Goal: Task Accomplishment & Management: Complete application form

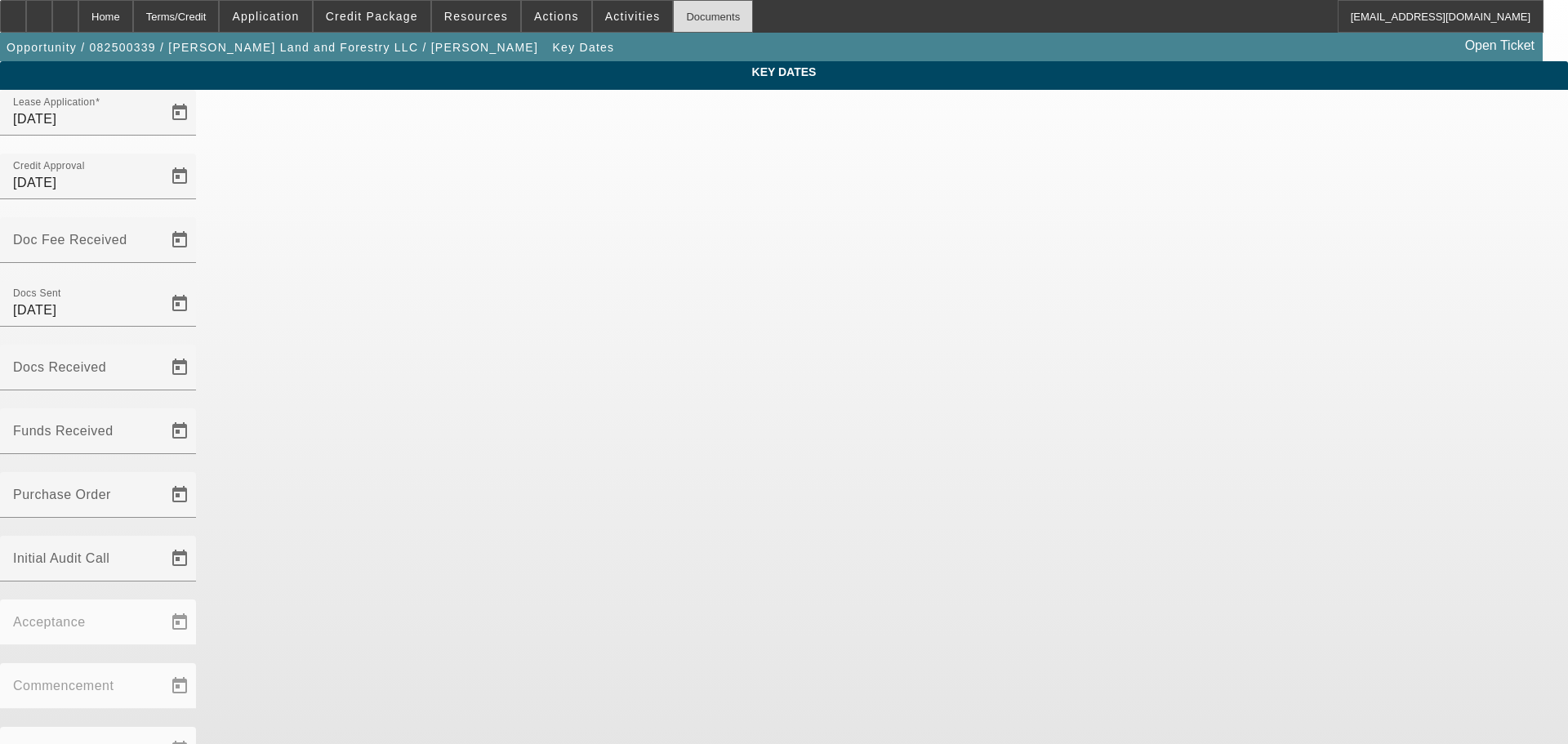
click at [700, 25] on div "Documents" at bounding box center [713, 16] width 80 height 33
drag, startPoint x: 144, startPoint y: 6, endPoint x: 122, endPoint y: 23, distance: 27.8
click at [122, 23] on div "Home" at bounding box center [106, 16] width 55 height 33
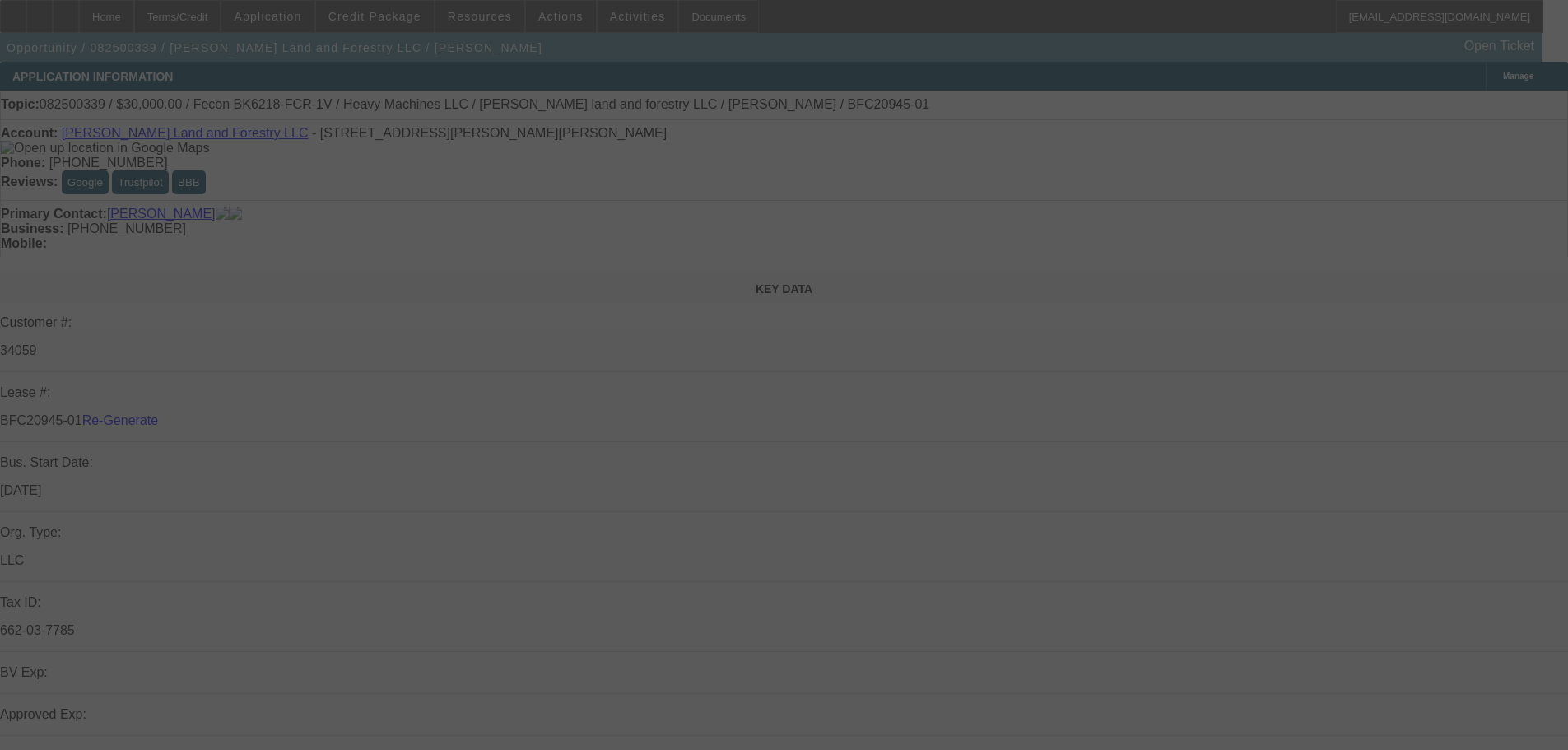
select select "3"
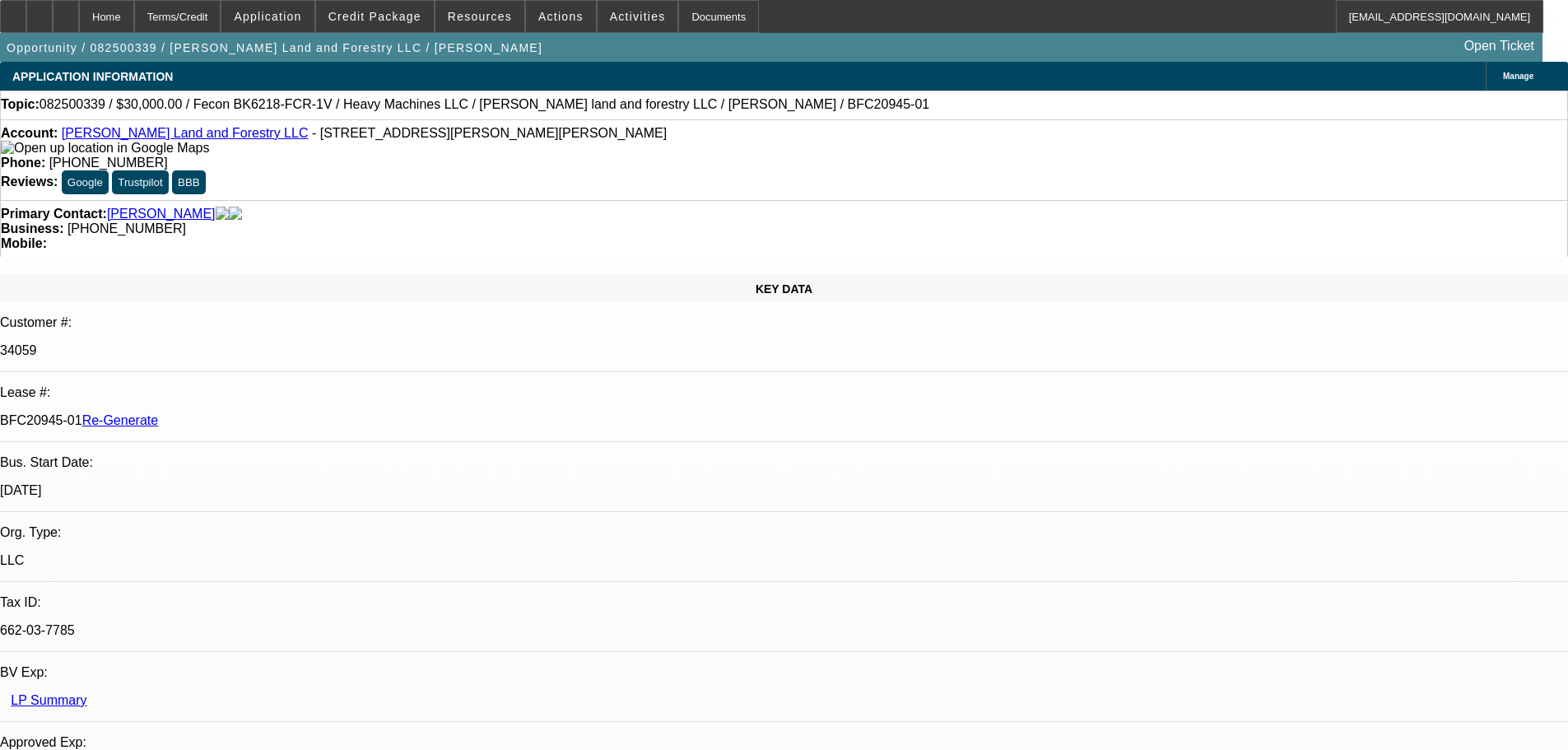
select select "0"
select select "2"
select select "0"
select select "6"
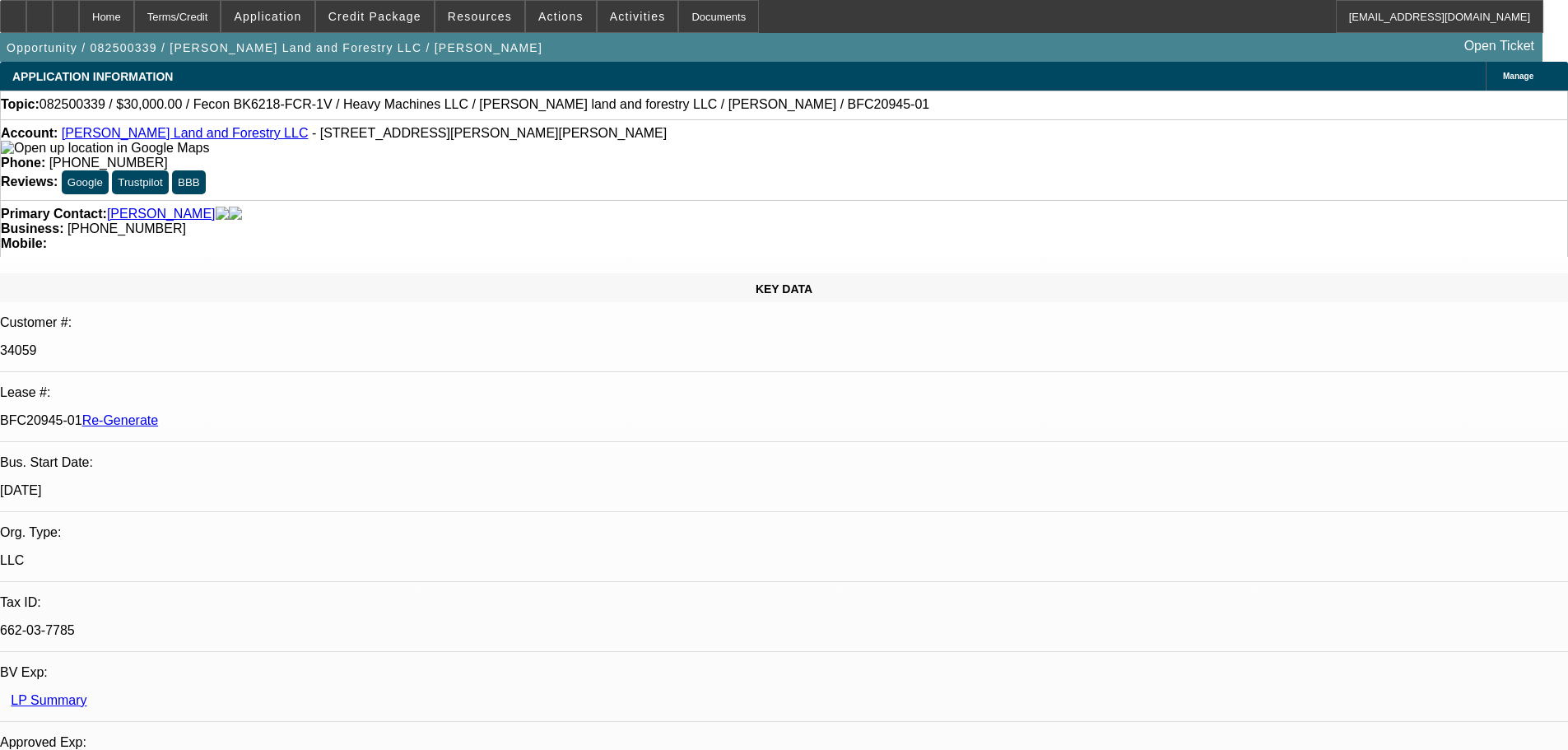
drag, startPoint x: 1239, startPoint y: 563, endPoint x: 1188, endPoint y: 563, distance: 51.0
copy p "13,450.02"
click at [503, 17] on span "Resources" at bounding box center [480, 17] width 64 height 13
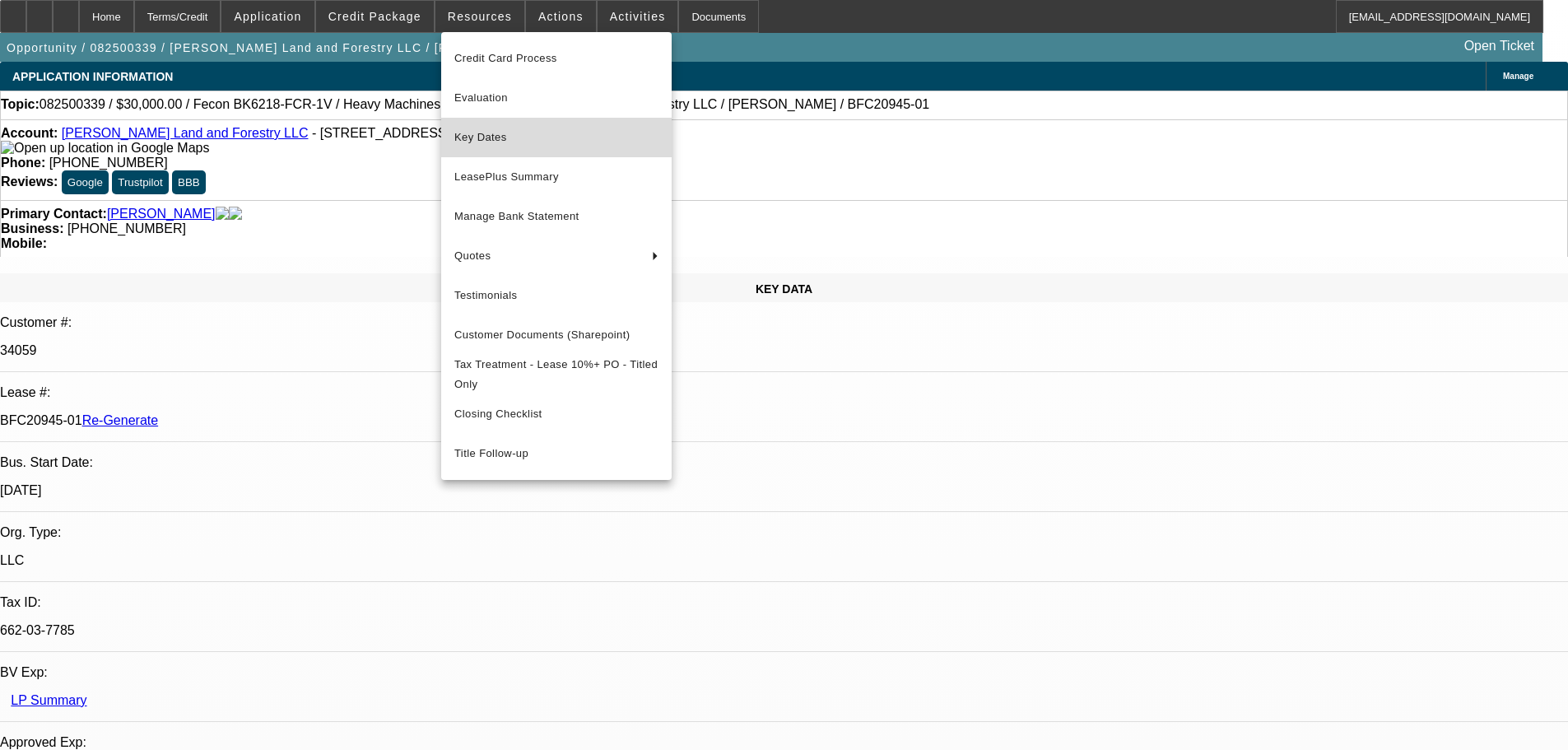
click at [515, 135] on span "Key Dates" at bounding box center [556, 137] width 204 height 19
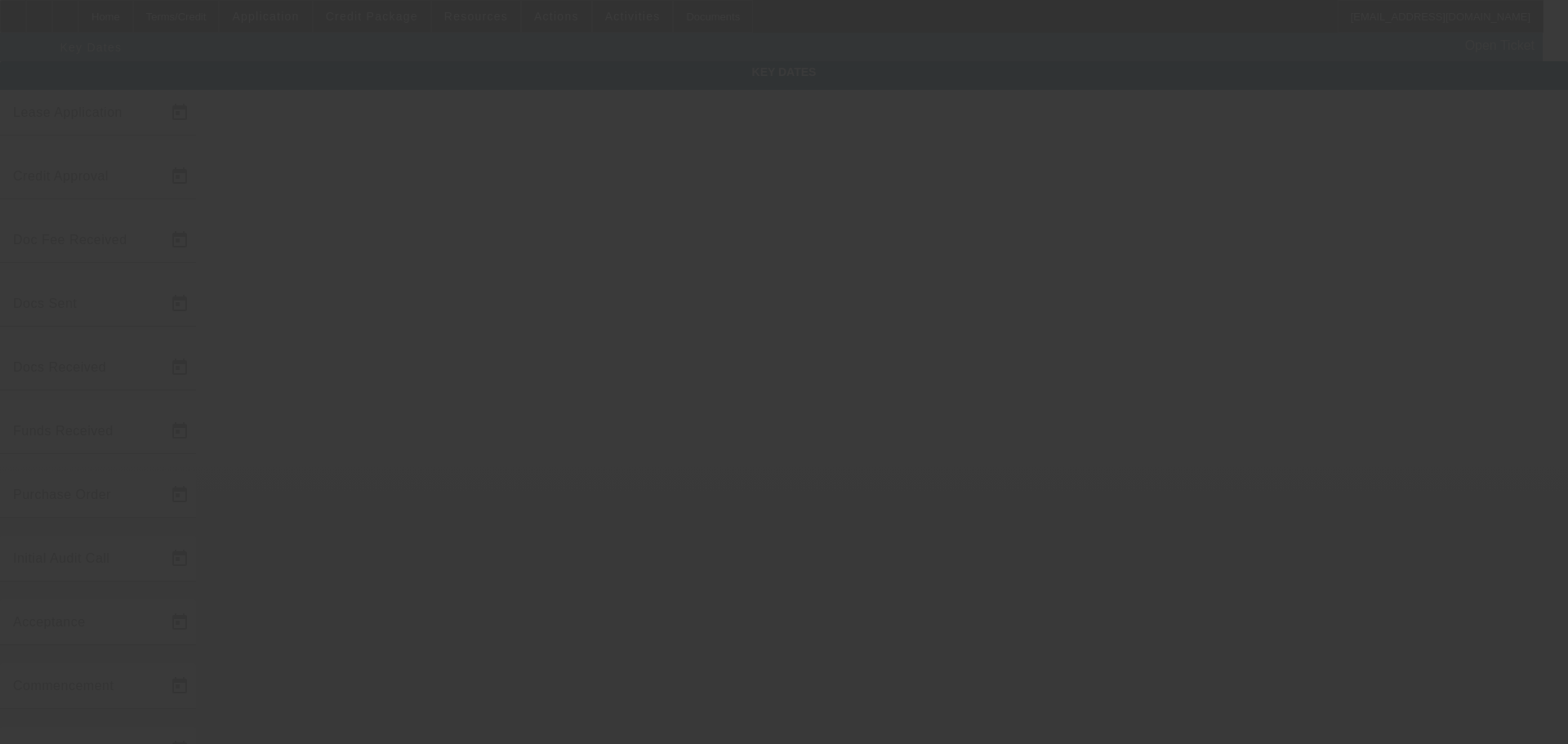
type input "[DATE]"
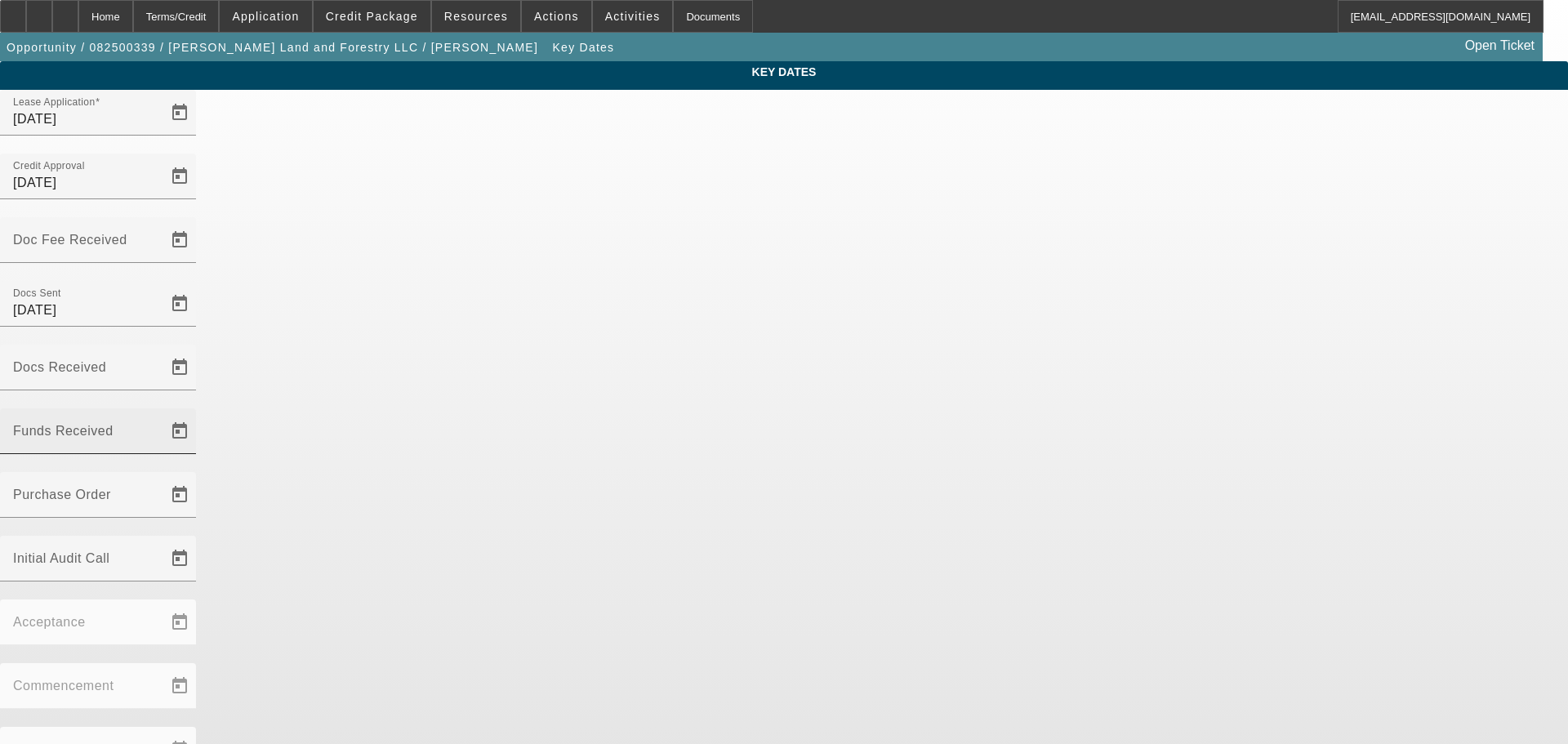
click at [160, 428] on input "Funds Received" at bounding box center [86, 437] width 147 height 19
click at [200, 411] on span "Open calendar" at bounding box center [180, 430] width 39 height 39
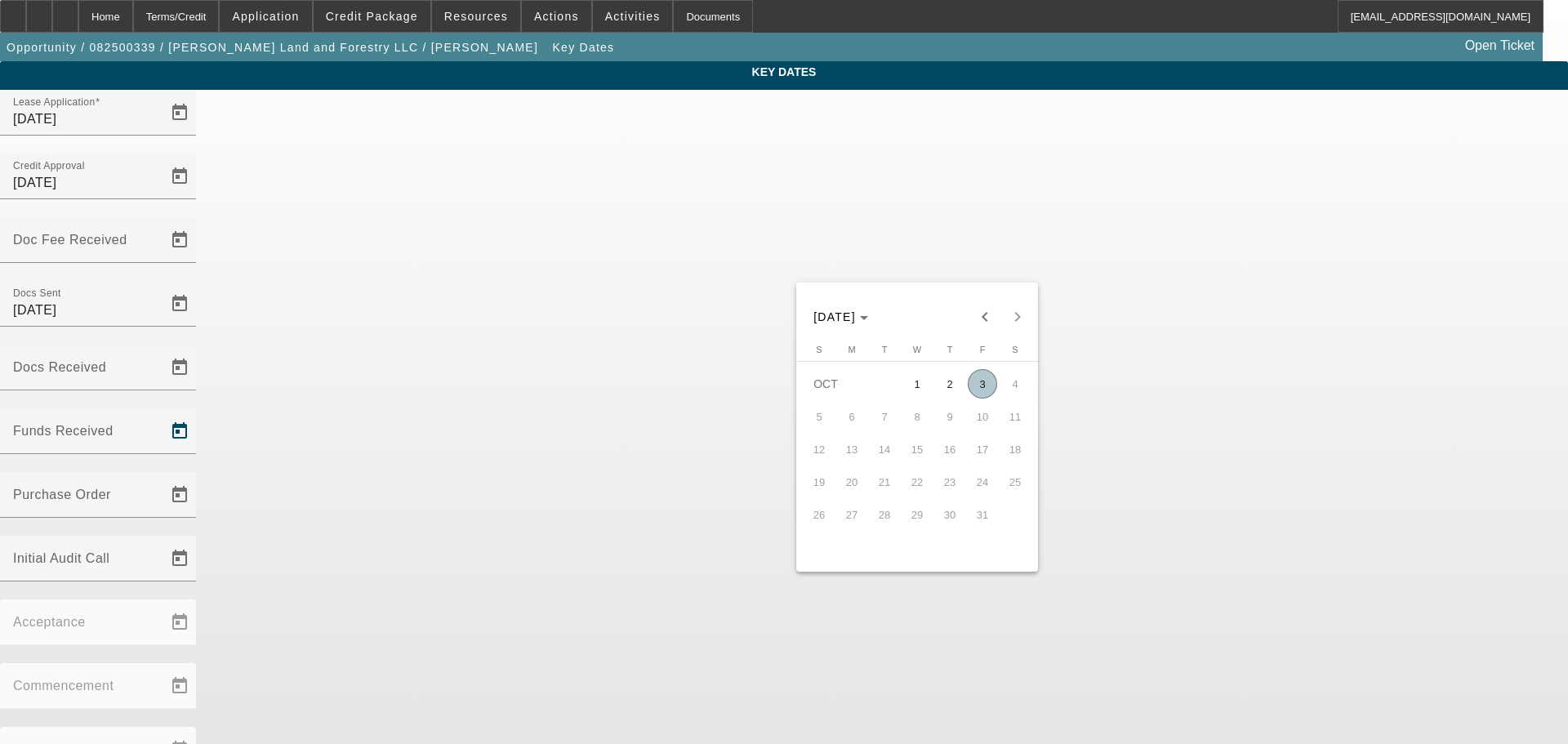
click at [986, 388] on span "3" at bounding box center [982, 384] width 29 height 29
type input "[DATE]"
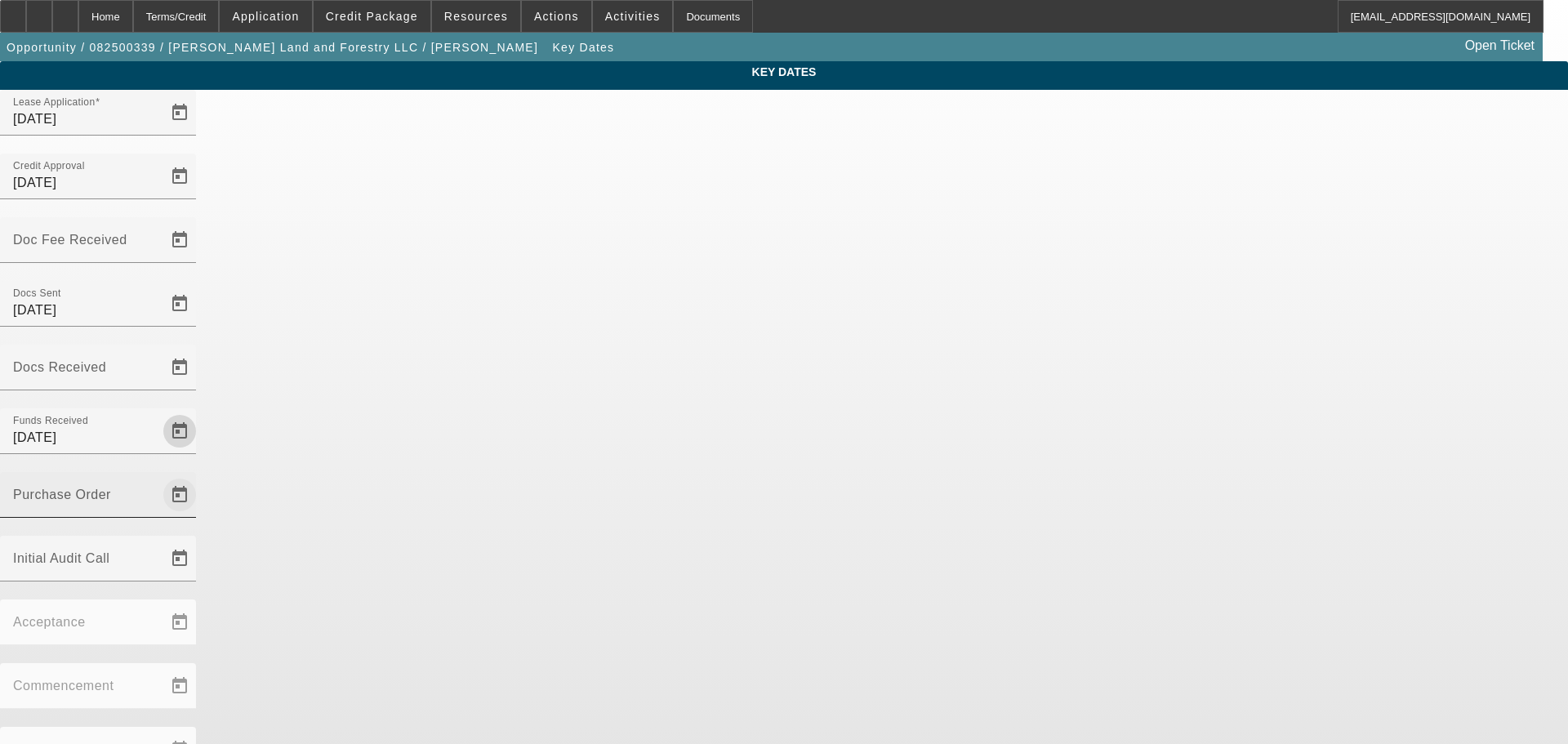
click at [200, 475] on span "Open calendar" at bounding box center [180, 494] width 39 height 39
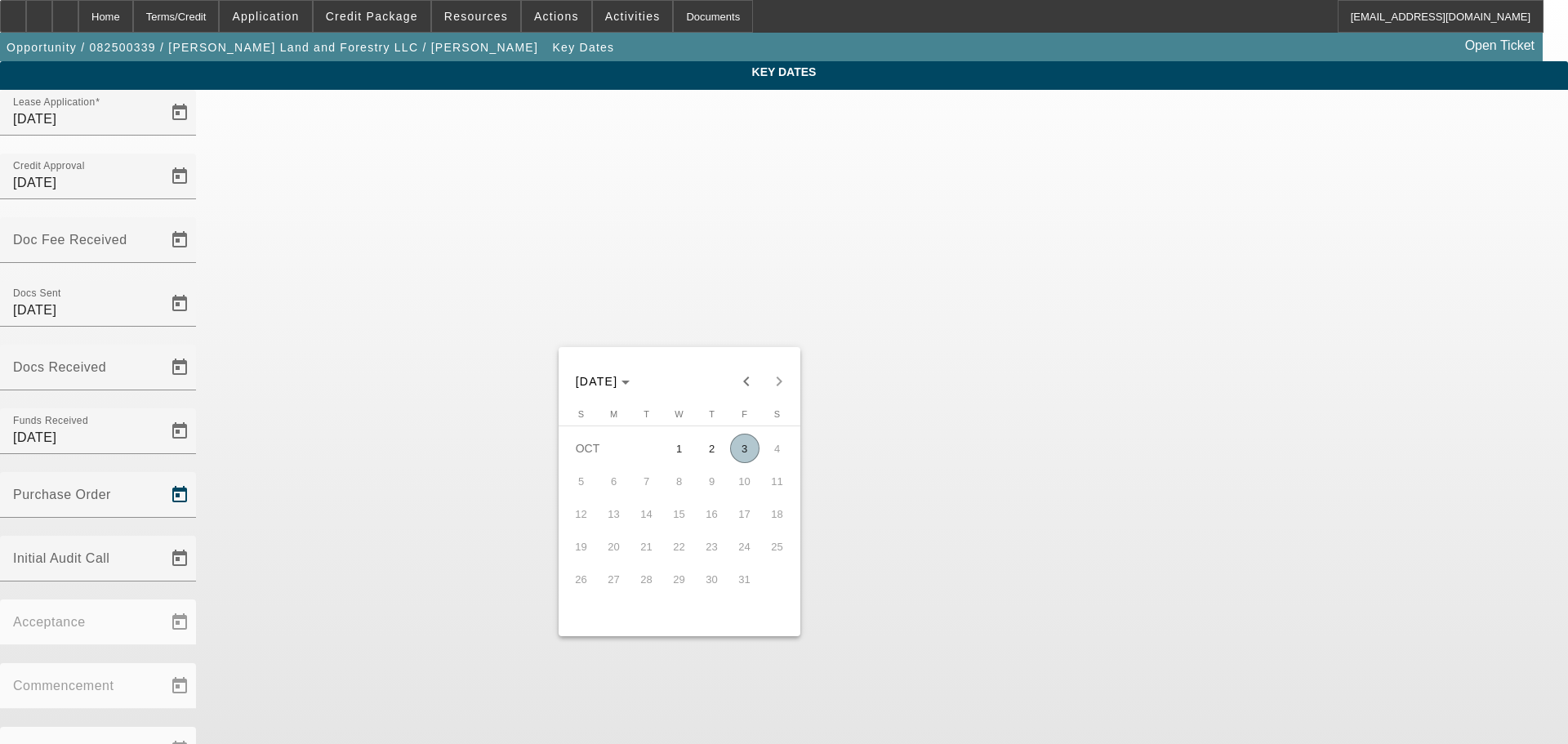
drag, startPoint x: 741, startPoint y: 451, endPoint x: 898, endPoint y: 366, distance: 178.5
click at [742, 451] on span "3" at bounding box center [745, 449] width 29 height 29
type input "[DATE]"
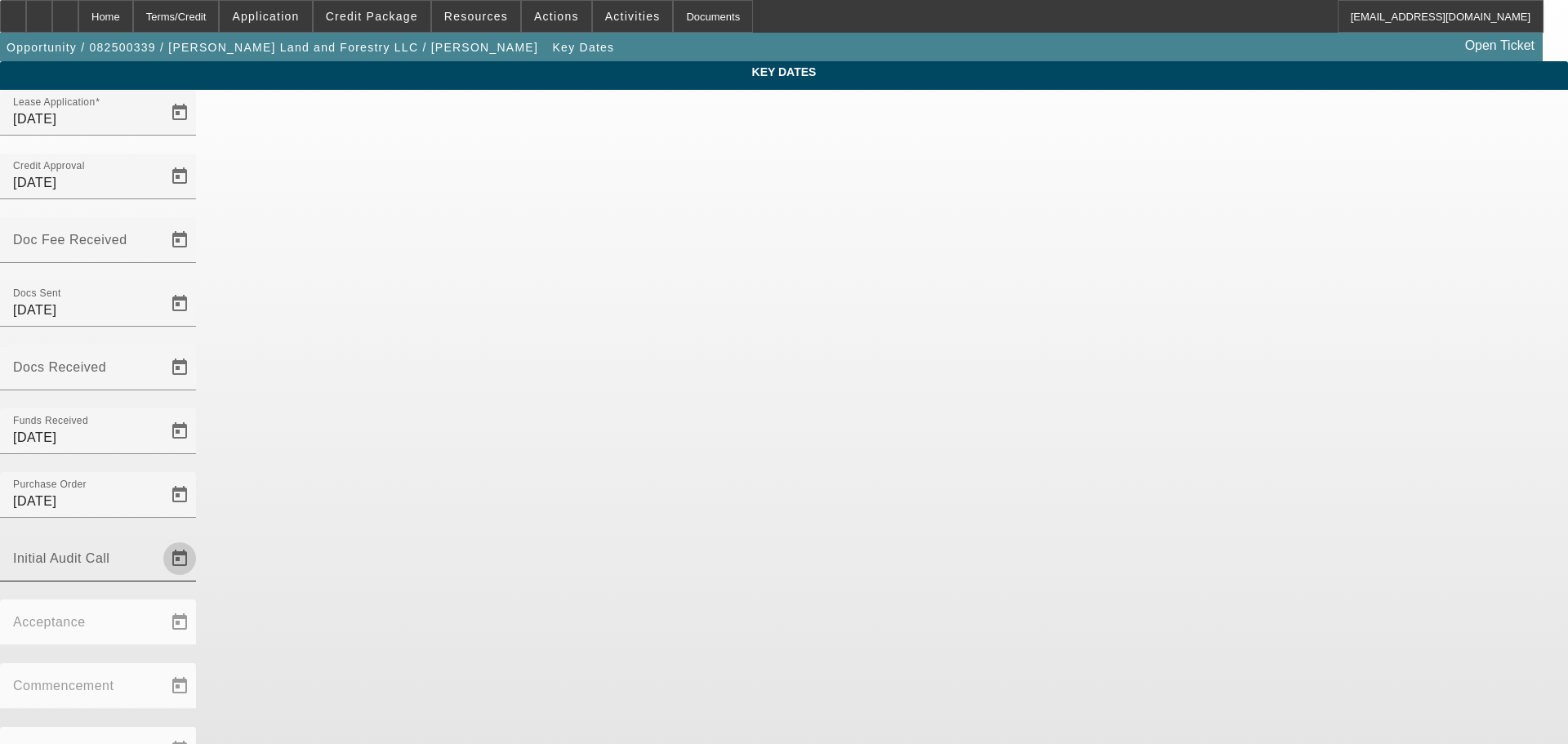
click at [200, 539] on span "Open calendar" at bounding box center [180, 558] width 39 height 39
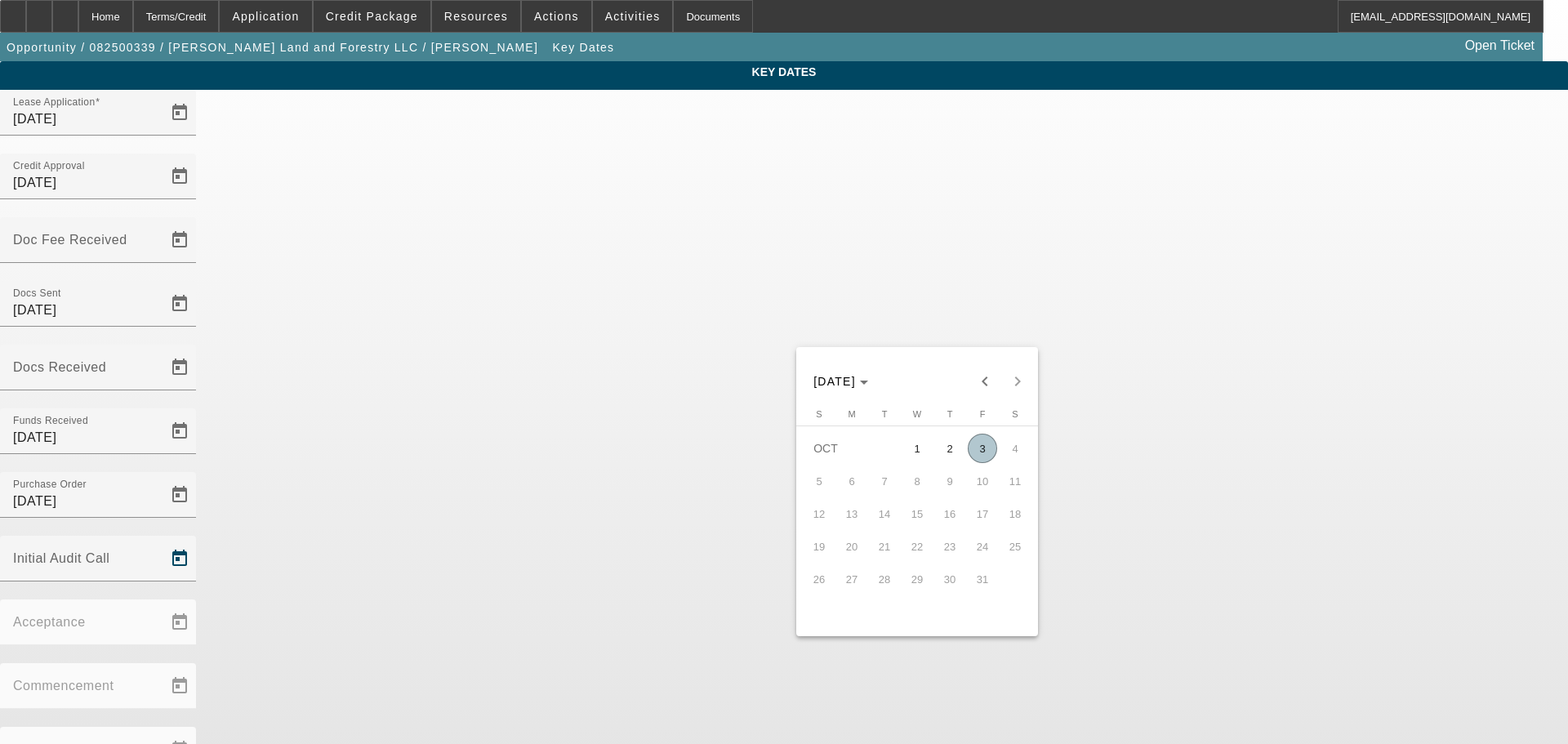
click at [979, 449] on span "3" at bounding box center [982, 449] width 29 height 29
type input "[DATE]"
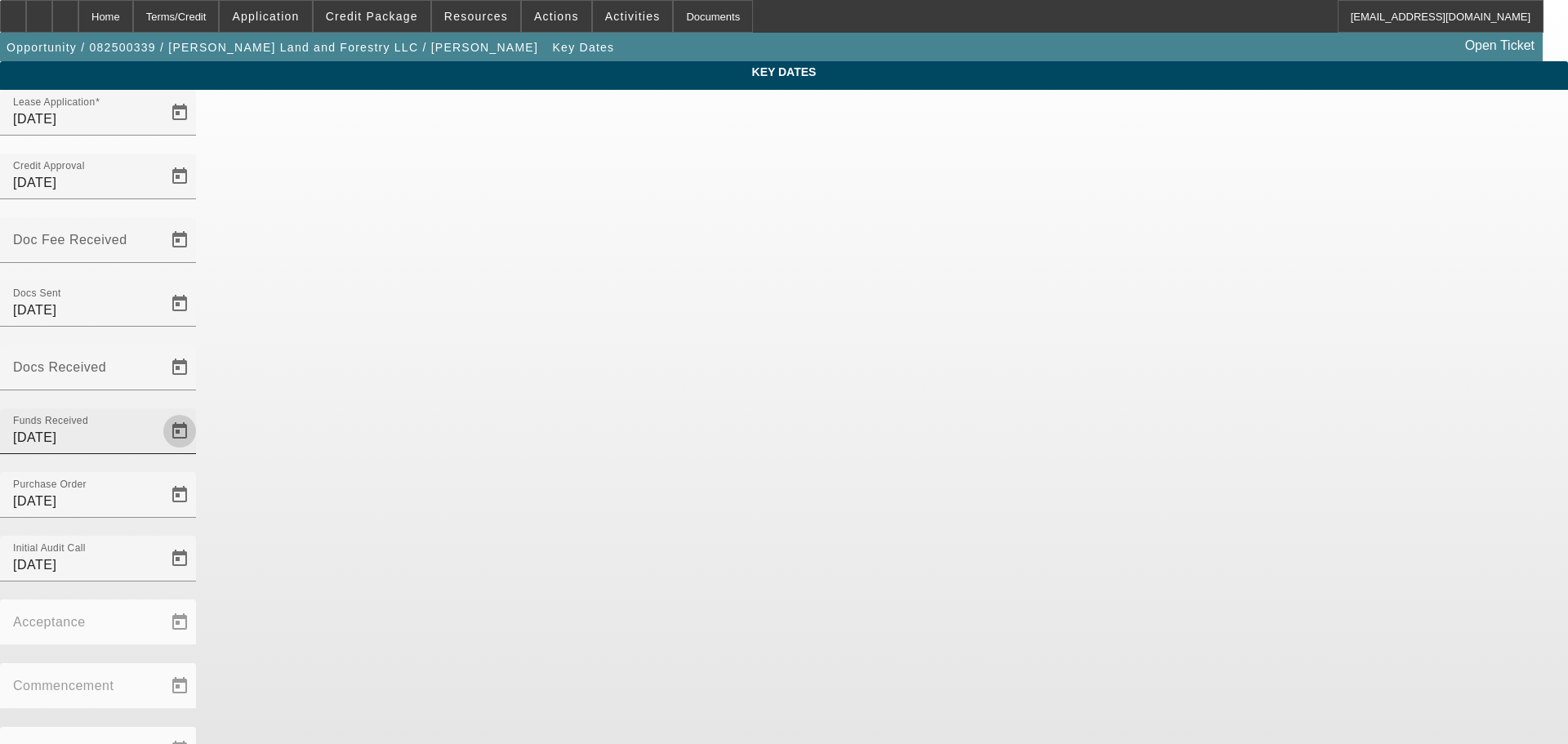
click at [200, 411] on span "Open calendar" at bounding box center [180, 430] width 39 height 39
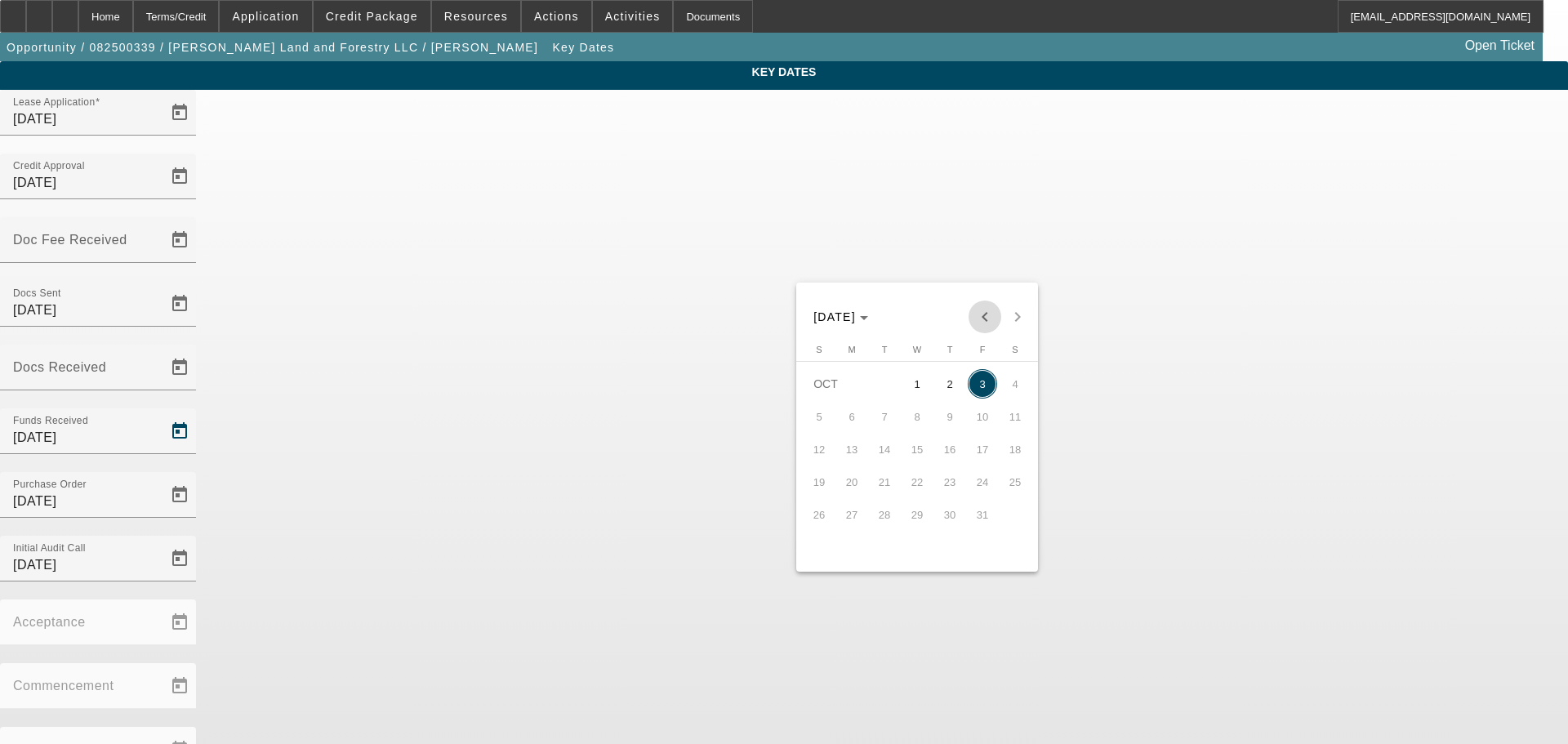
click at [987, 315] on span "Previous month" at bounding box center [985, 317] width 33 height 33
click at [862, 528] on span "22" at bounding box center [851, 514] width 29 height 29
type input "[DATE]"
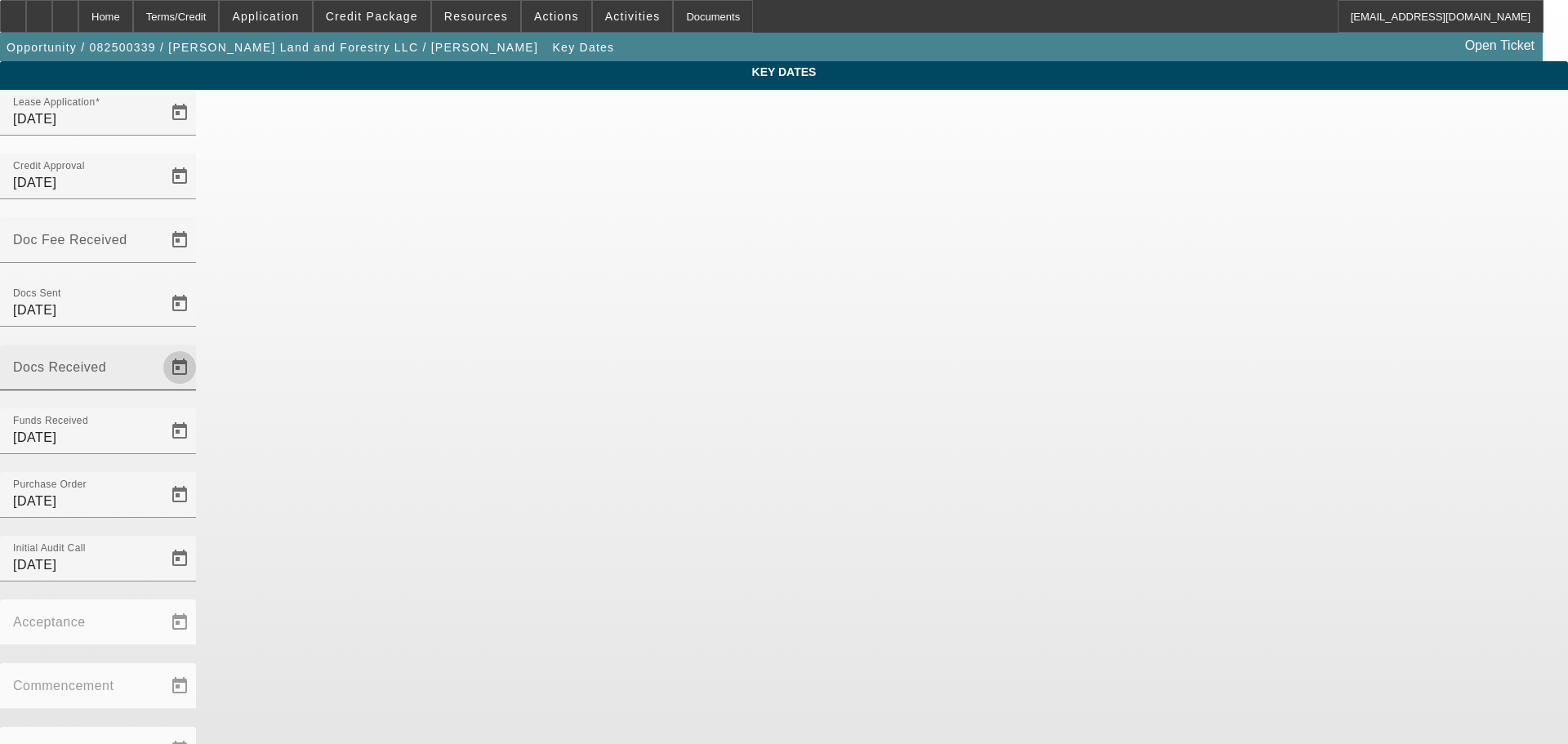
click at [200, 348] on span "Open calendar" at bounding box center [180, 367] width 39 height 39
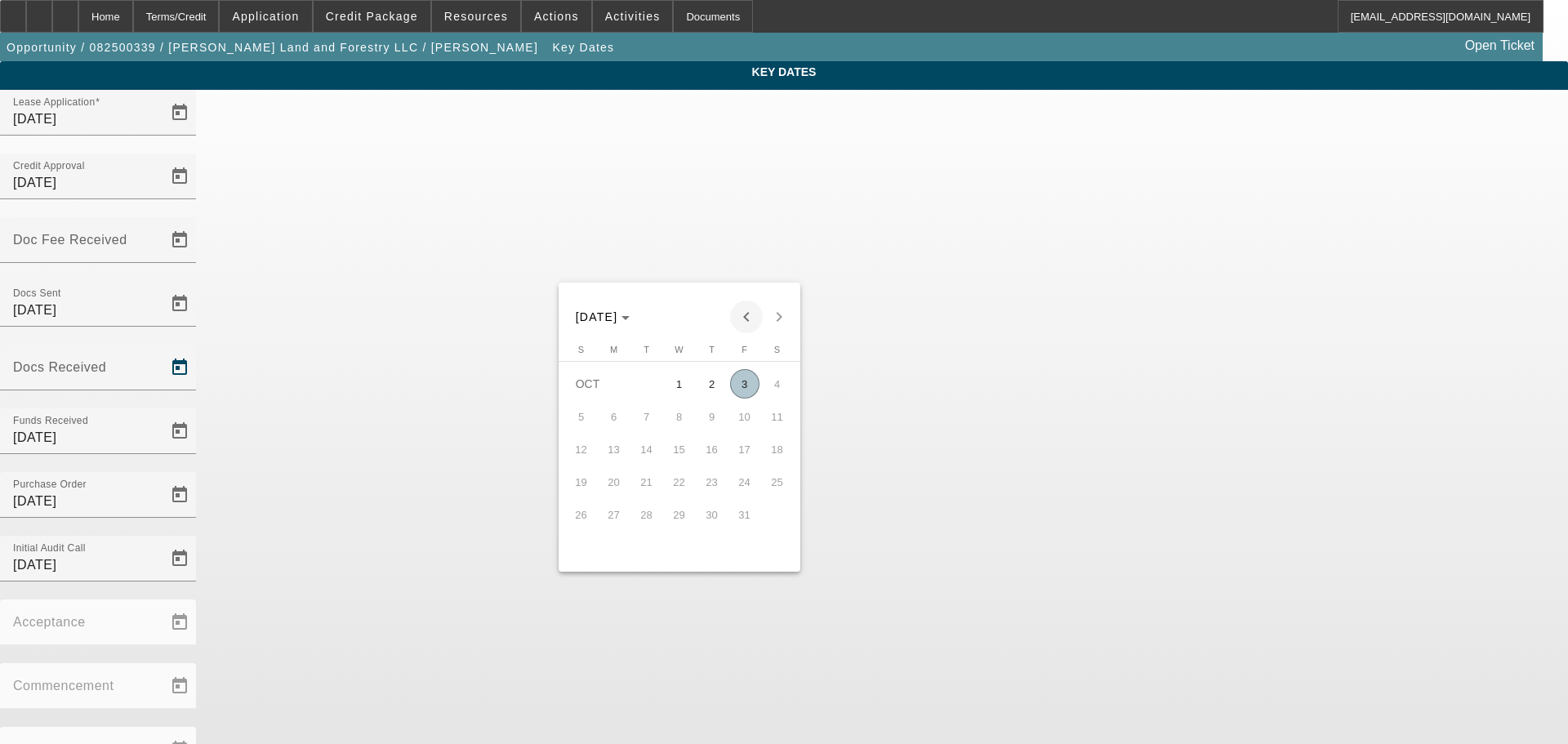
click at [751, 325] on span "Previous month" at bounding box center [747, 317] width 33 height 33
click at [748, 322] on span "Previous month" at bounding box center [747, 317] width 33 height 33
click at [753, 520] on span "29" at bounding box center [745, 514] width 29 height 29
type input "[DATE]"
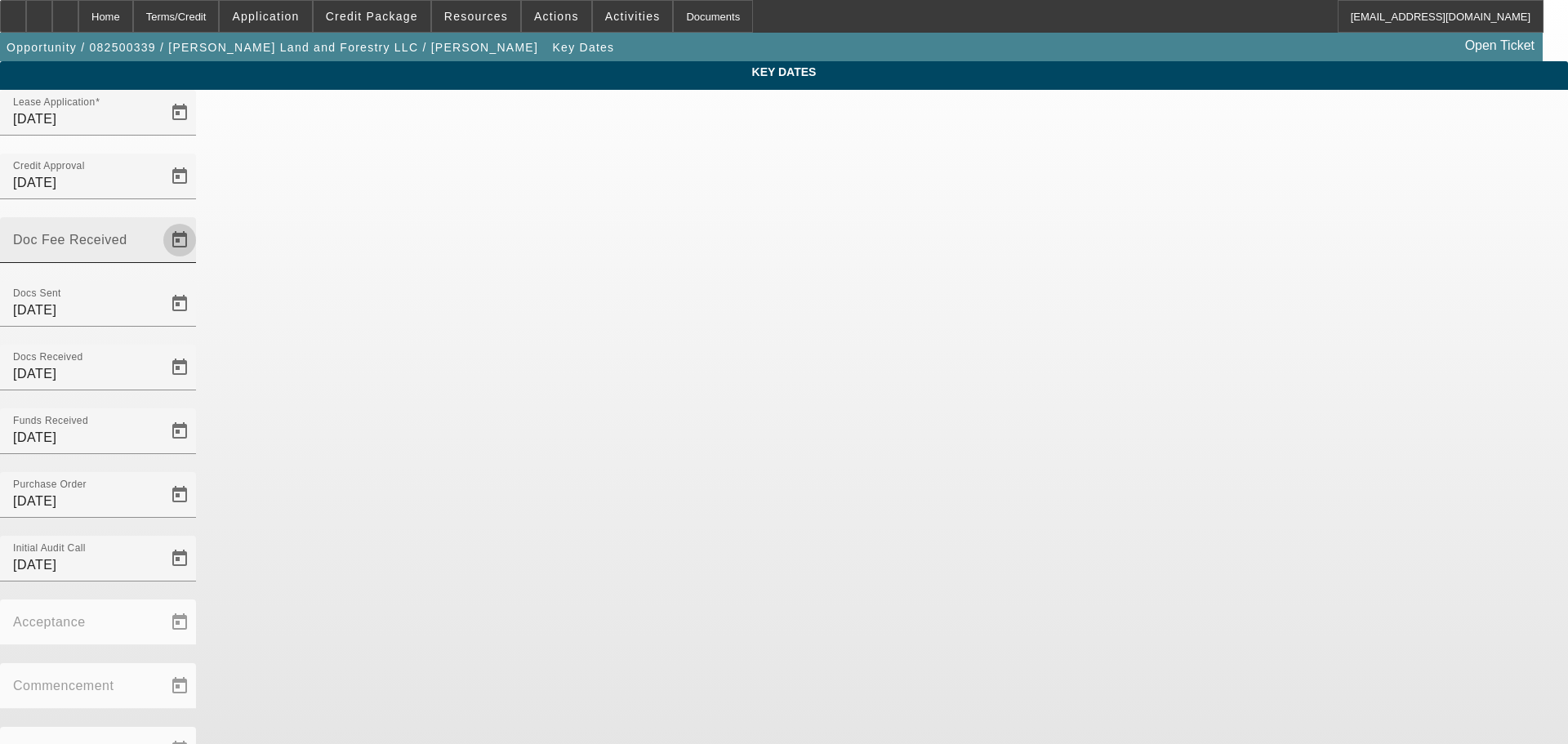
click at [200, 221] on span "Open calendar" at bounding box center [180, 240] width 39 height 39
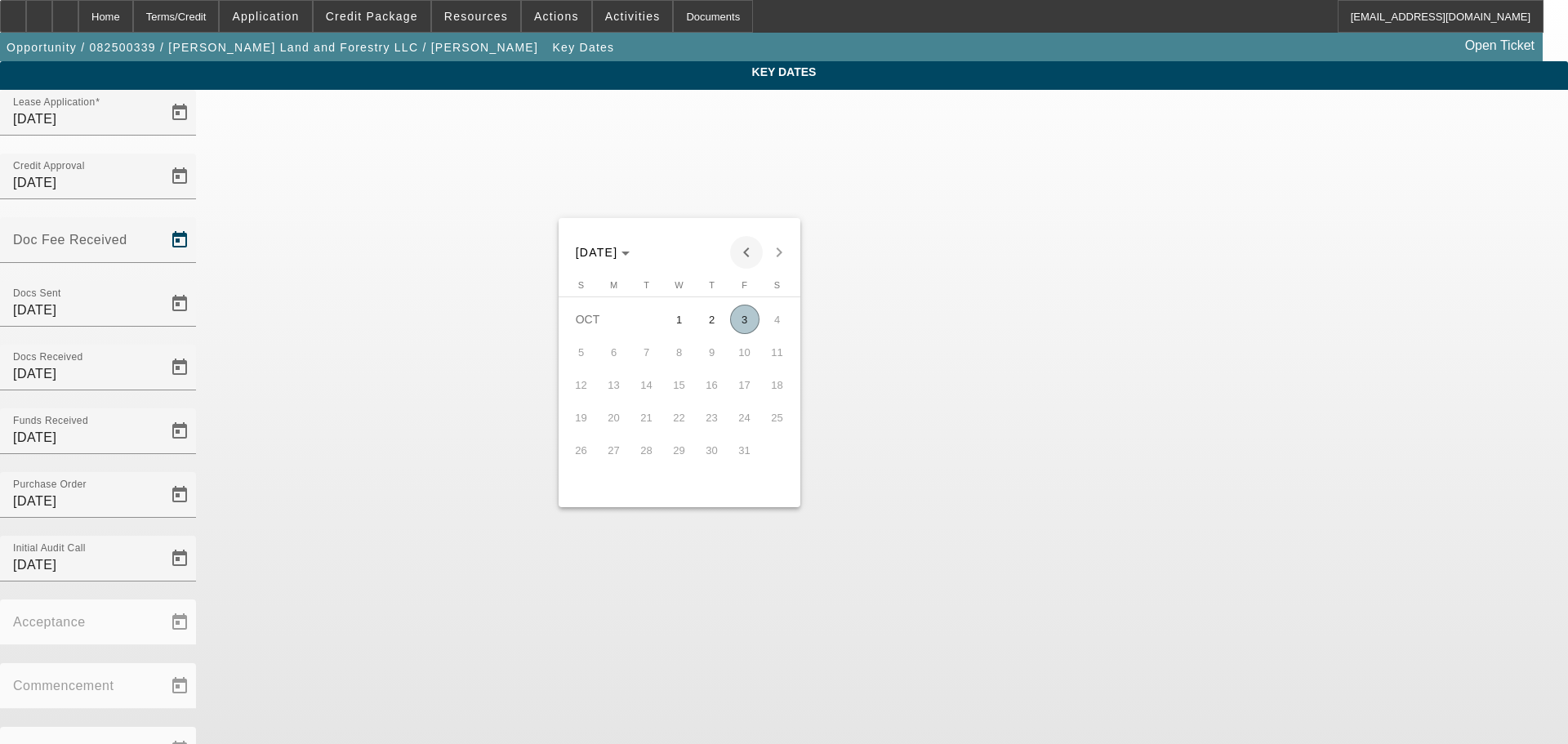
click at [741, 260] on span "Previous month" at bounding box center [747, 253] width 33 height 33
click at [750, 423] on span "19" at bounding box center [745, 418] width 29 height 29
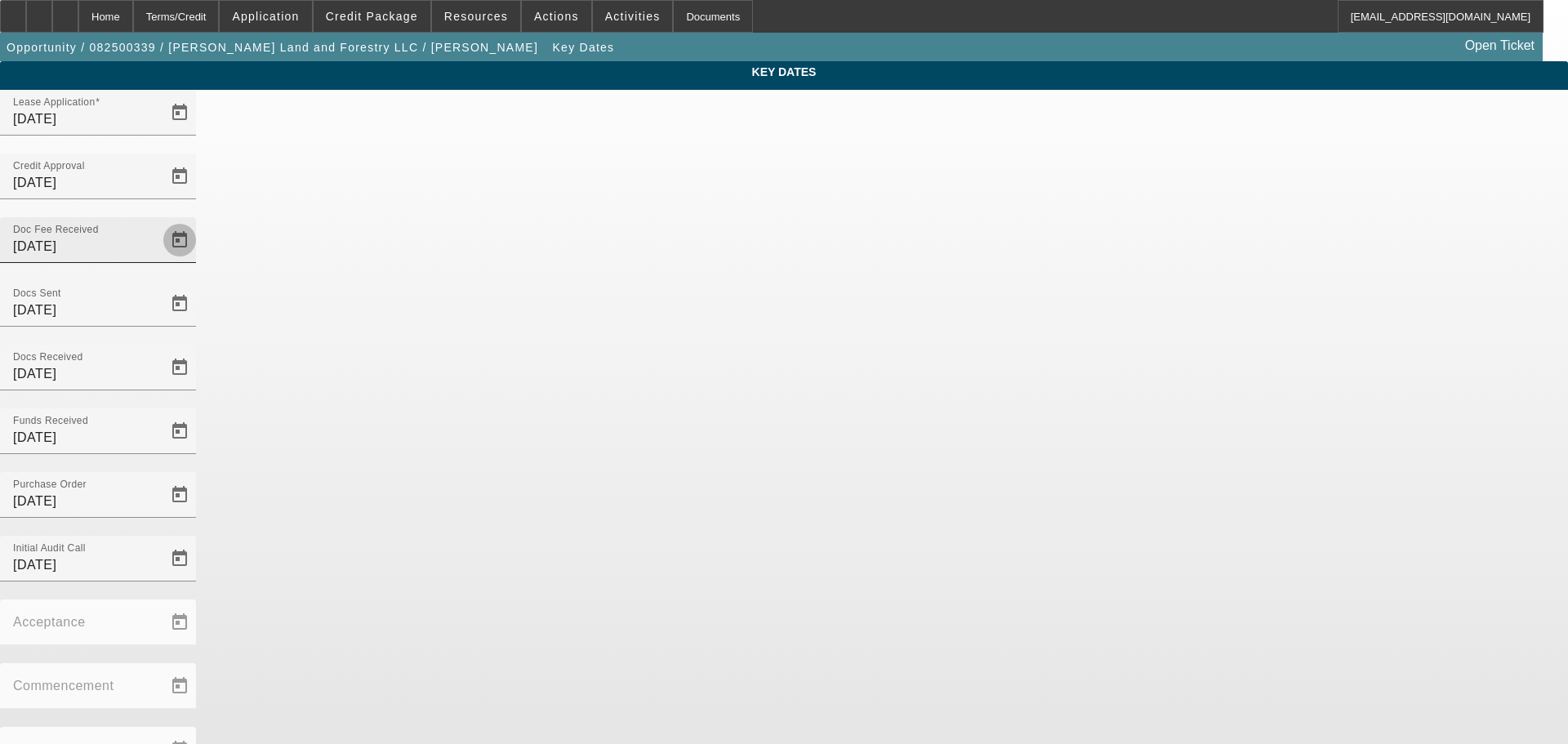
click at [200, 221] on span "Open calendar" at bounding box center [180, 240] width 39 height 39
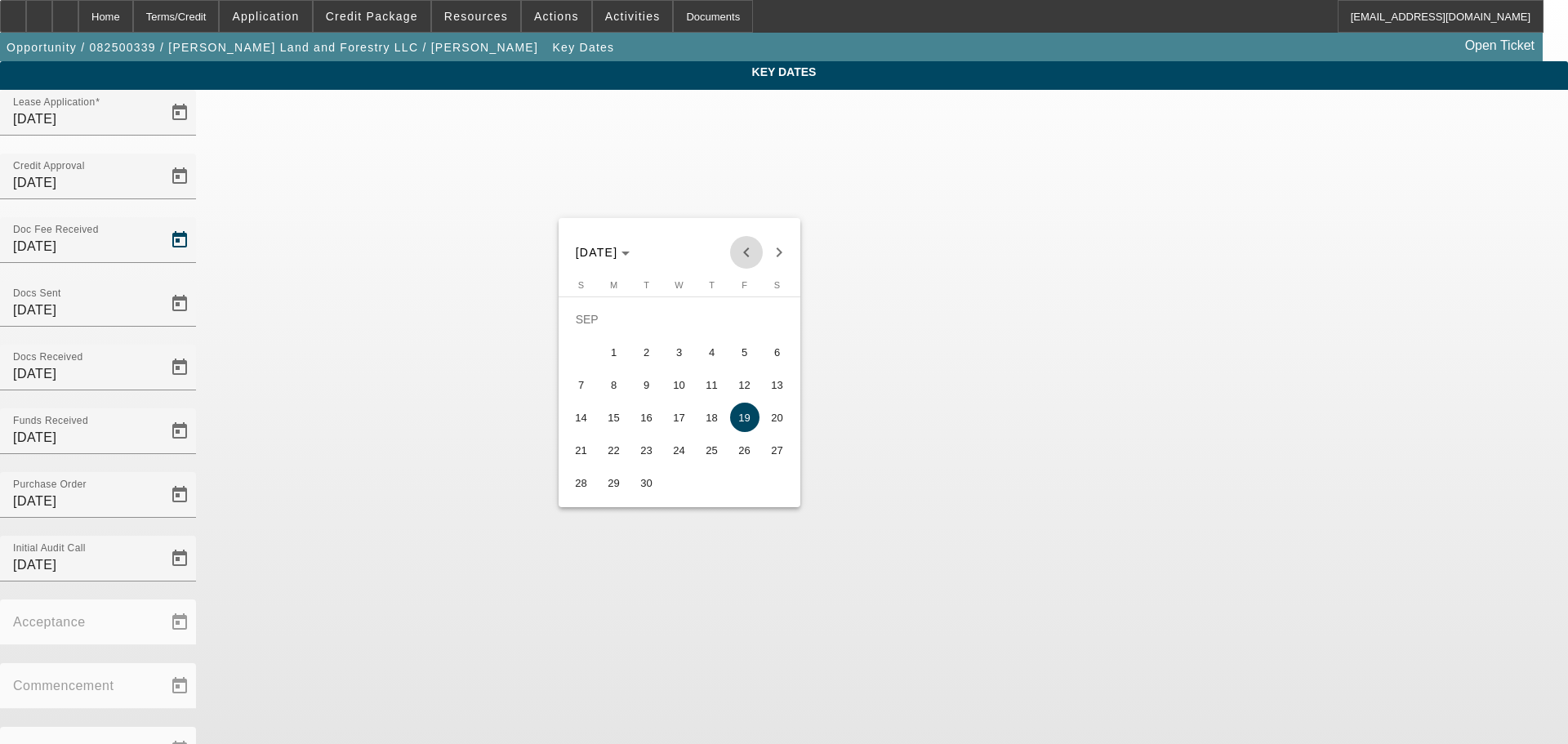
click at [743, 243] on span "Previous month" at bounding box center [747, 253] width 33 height 33
click at [657, 429] on span "19" at bounding box center [646, 418] width 29 height 29
type input "[DATE]"
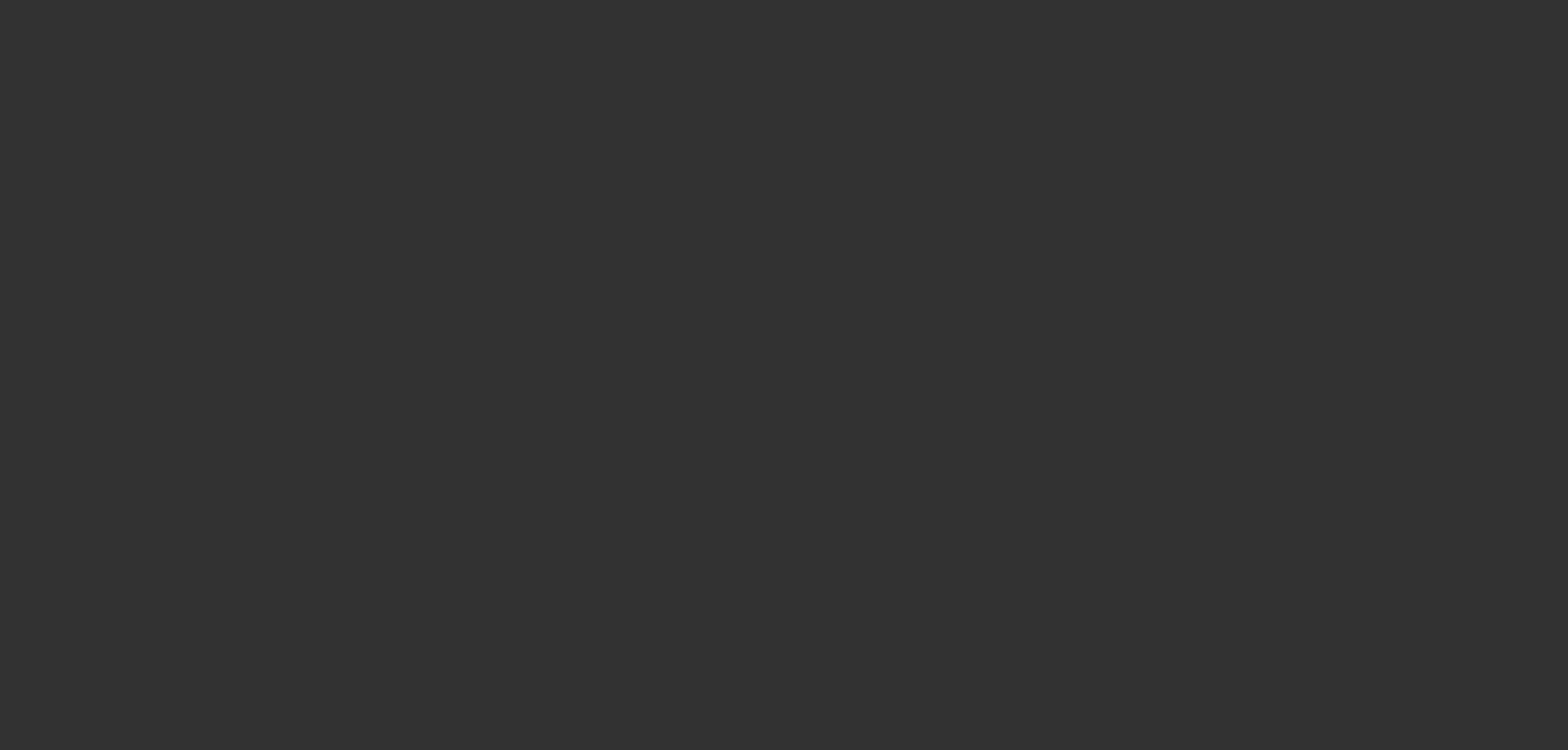
select select "3"
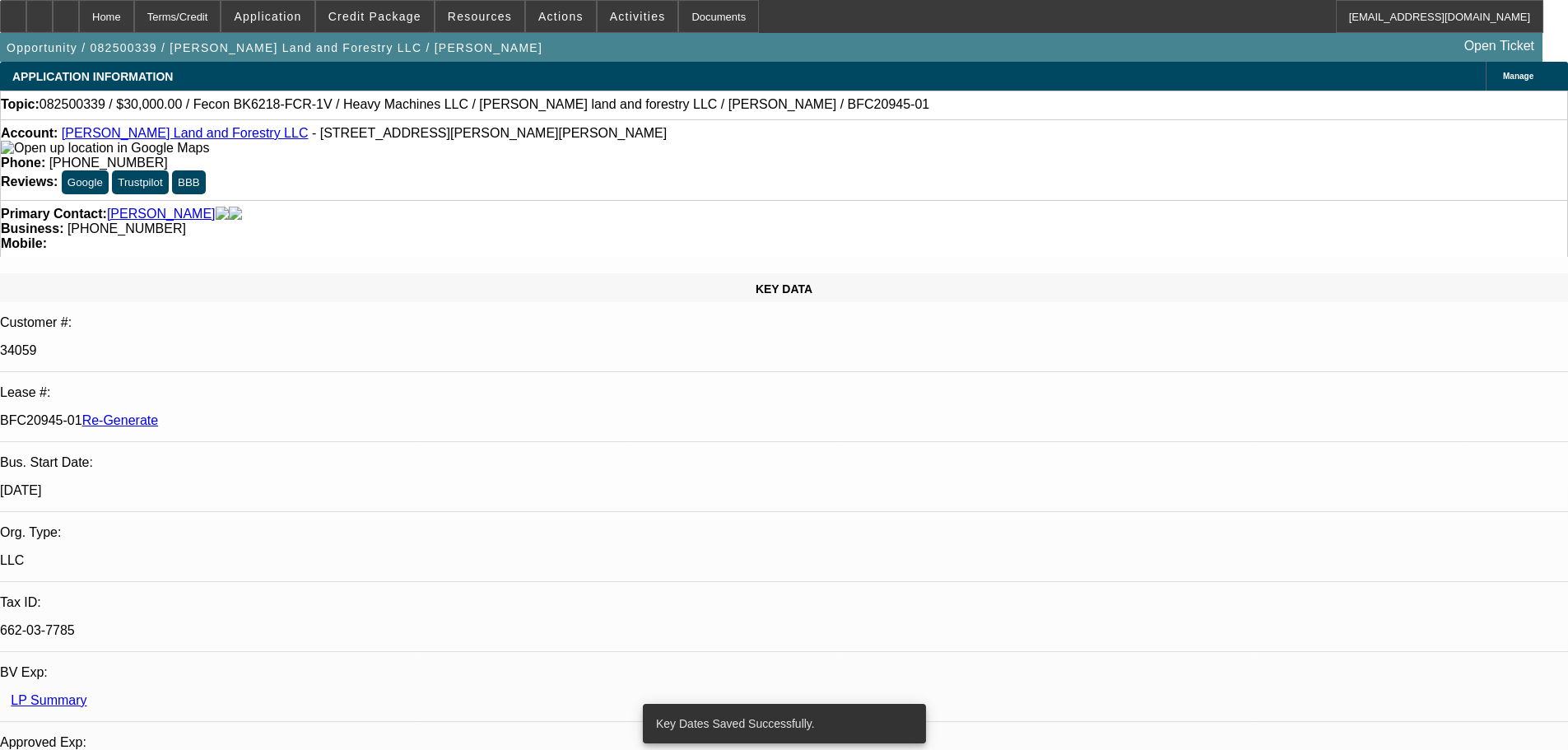
select select "0"
select select "2"
select select "0"
select select "6"
